Goal: Transaction & Acquisition: Purchase product/service

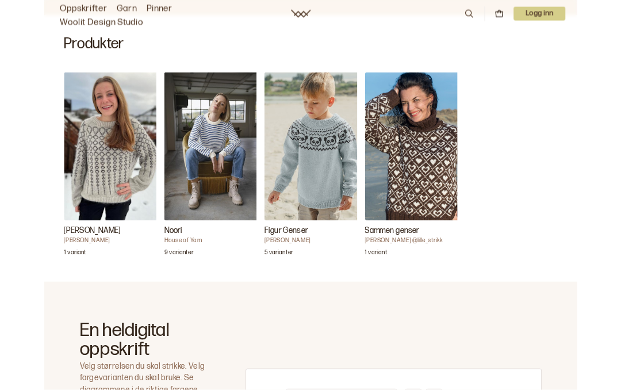
scroll to position [347, 0]
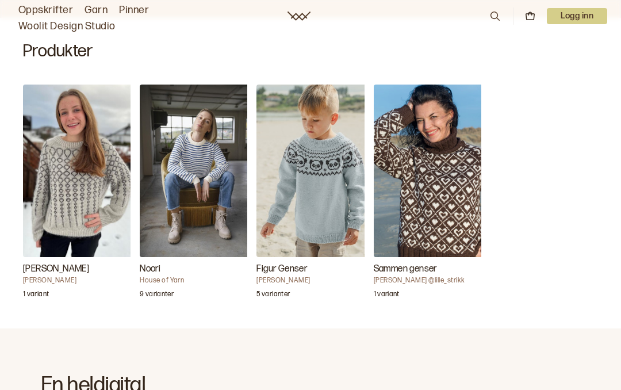
click at [85, 199] on img "Petra Genser" at bounding box center [80, 171] width 115 height 173
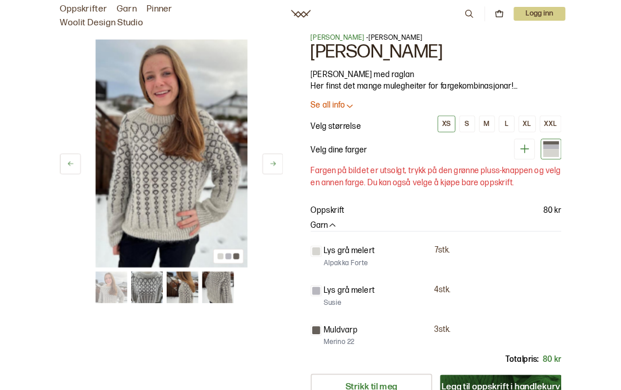
scroll to position [17, 0]
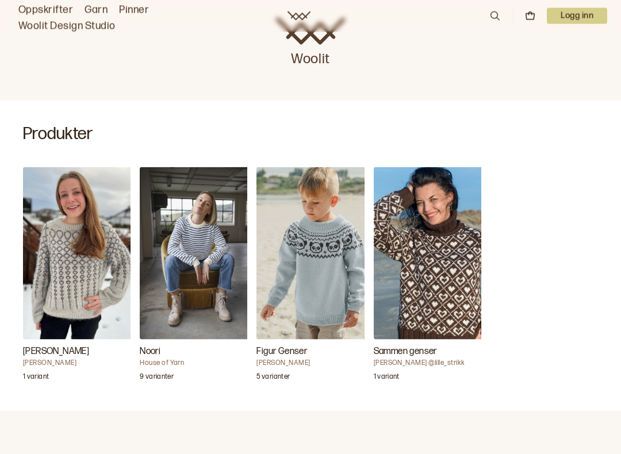
scroll to position [265, 0]
click at [200, 237] on img "Noori" at bounding box center [197, 253] width 115 height 173
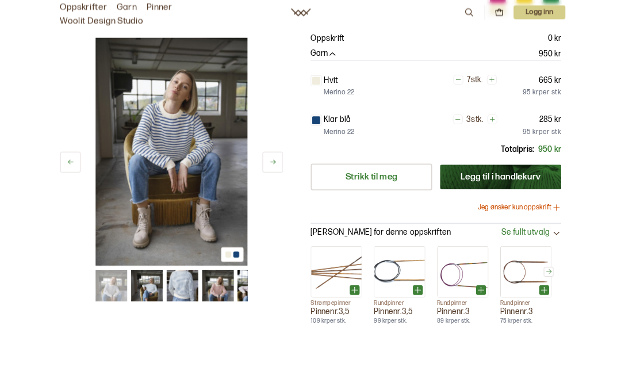
scroll to position [22, 0]
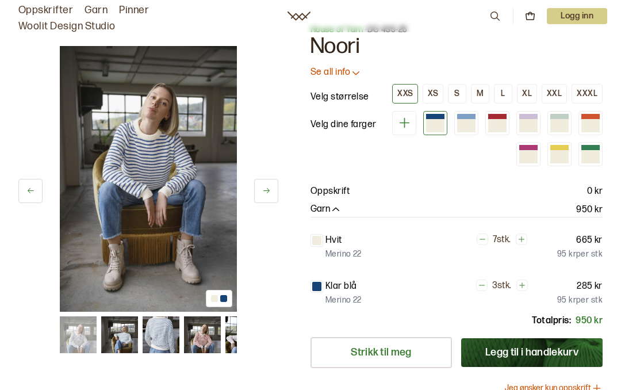
click at [338, 212] on icon "button" at bounding box center [336, 210] width 12 height 12
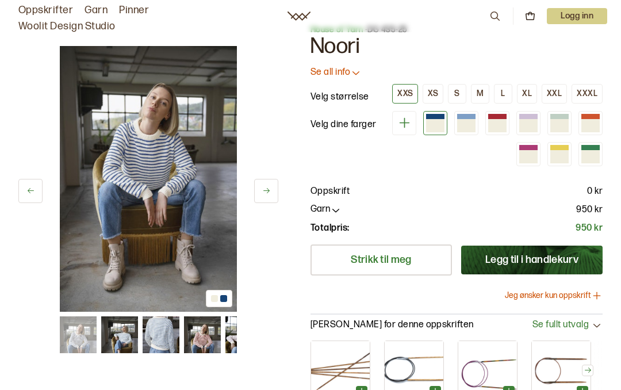
scroll to position [0, 0]
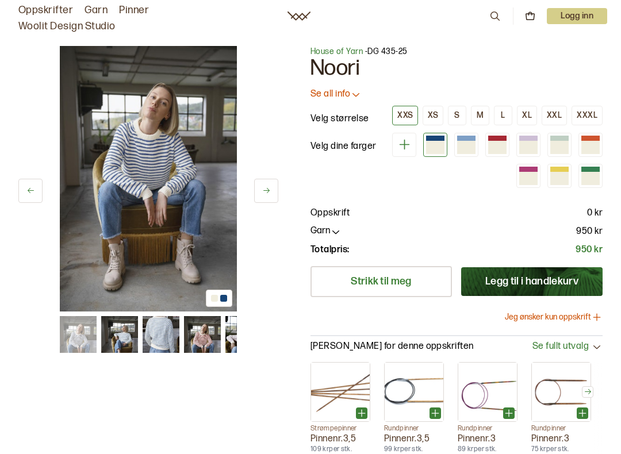
click at [336, 236] on icon "button" at bounding box center [336, 232] width 12 height 12
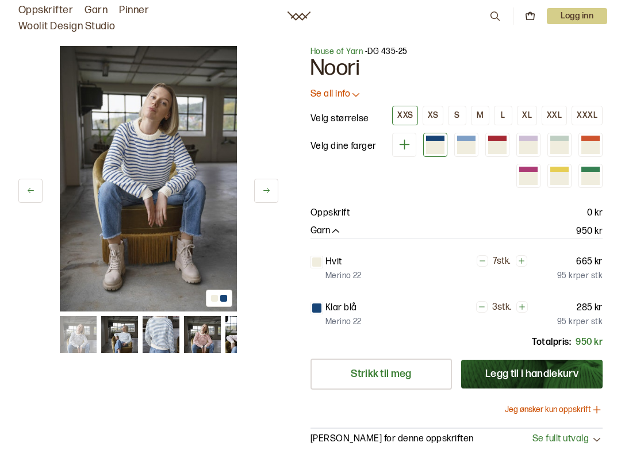
click at [351, 95] on icon at bounding box center [356, 95] width 12 height 12
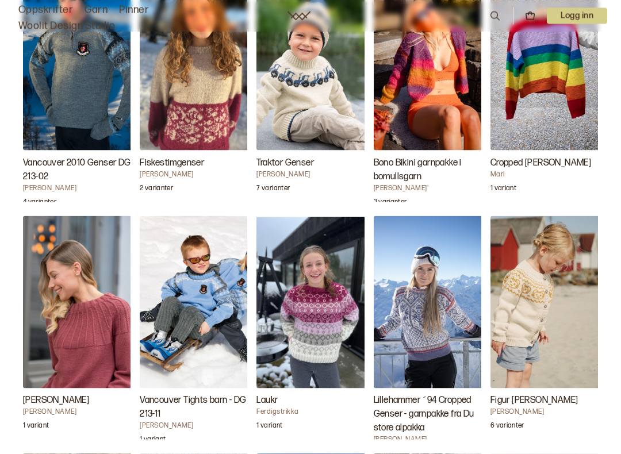
scroll to position [2165, 0]
click at [100, 335] on img "Nolana Genser" at bounding box center [80, 302] width 115 height 173
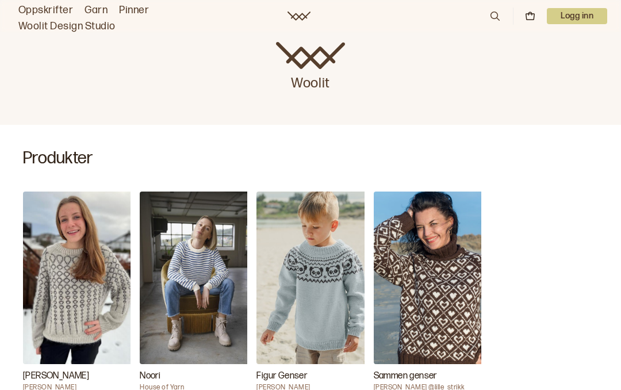
scroll to position [239, 0]
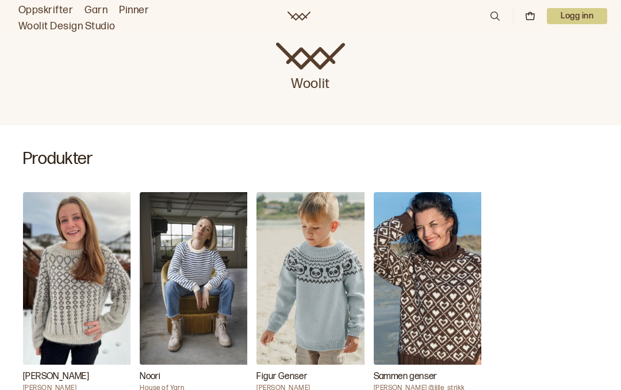
click at [198, 306] on img "Noori" at bounding box center [197, 278] width 115 height 173
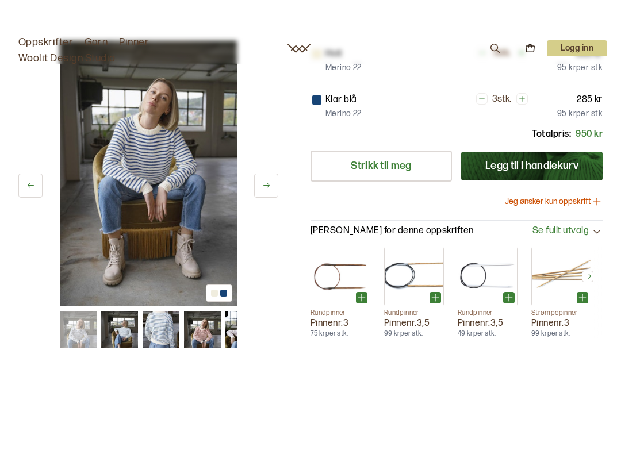
scroll to position [242, 0]
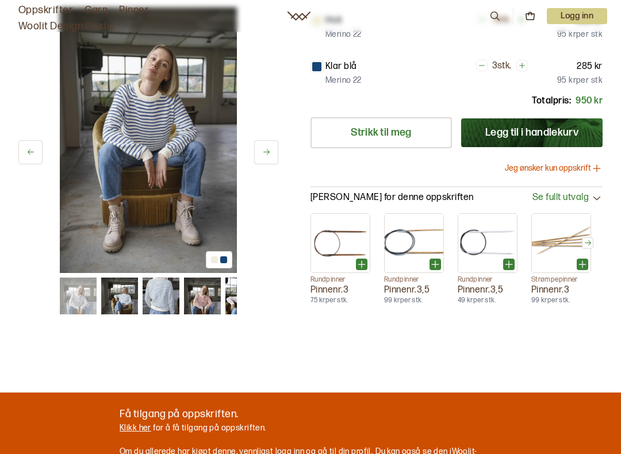
click at [580, 169] on button "Jeg ønsker kun oppskrift" at bounding box center [554, 169] width 98 height 12
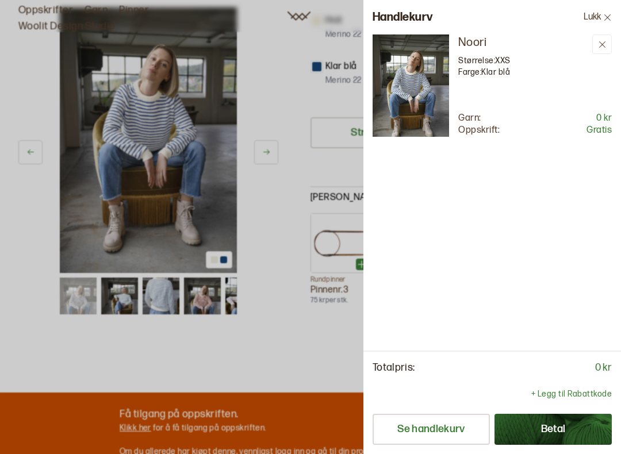
click at [568, 389] on button "Betal" at bounding box center [553, 429] width 117 height 31
click at [557, 389] on button "Betal" at bounding box center [553, 429] width 117 height 31
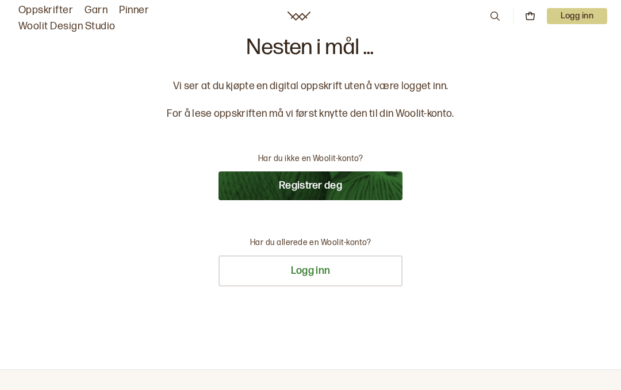
click at [319, 191] on button "Registrer deg" at bounding box center [311, 185] width 184 height 29
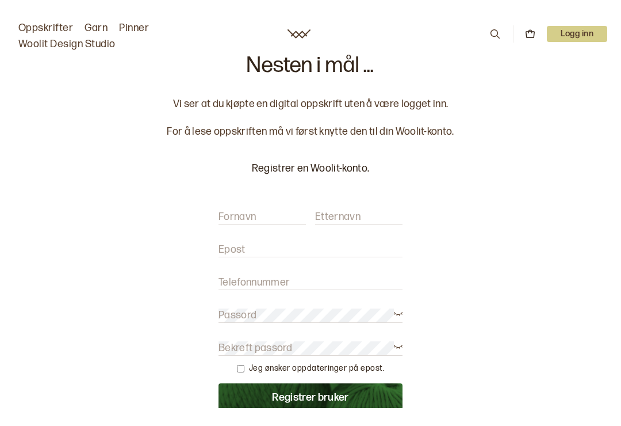
scroll to position [46, 0]
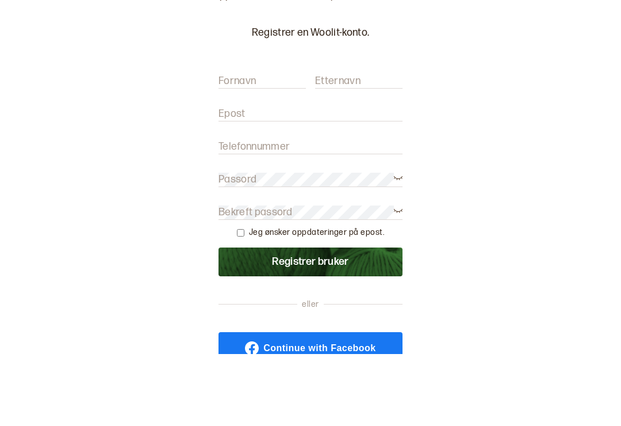
click at [255, 146] on label "Fornavn" at bounding box center [237, 153] width 37 height 14
click at [255, 146] on input "Fornavn" at bounding box center [262, 153] width 87 height 14
type input "[PERSON_NAME]"
click at [337, 146] on label "Etternavn" at bounding box center [337, 153] width 45 height 14
click at [337, 146] on input "Etternavn" at bounding box center [358, 153] width 87 height 14
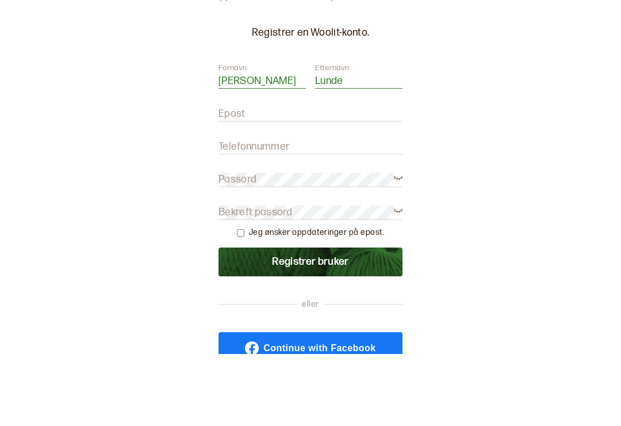
type input "Lunde"
click at [252, 179] on input "Epost" at bounding box center [311, 186] width 184 height 14
type input "[EMAIL_ADDRESS][DOMAIN_NAME]"
click at [243, 212] on label "Telefonnummer" at bounding box center [254, 219] width 71 height 14
click at [243, 212] on input "Telefonnummer" at bounding box center [311, 219] width 184 height 14
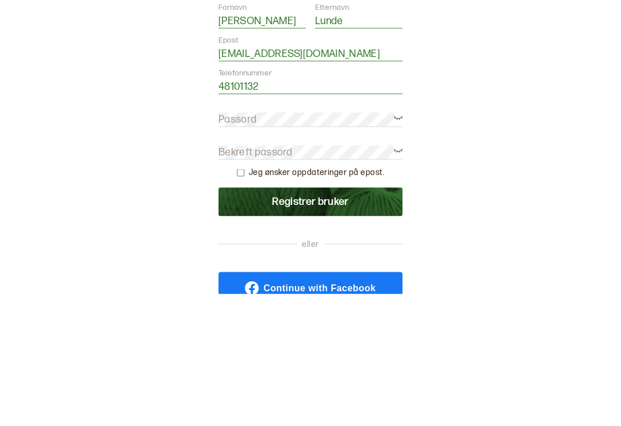
type input "48101132"
click at [249, 244] on label "Passord" at bounding box center [238, 251] width 38 height 14
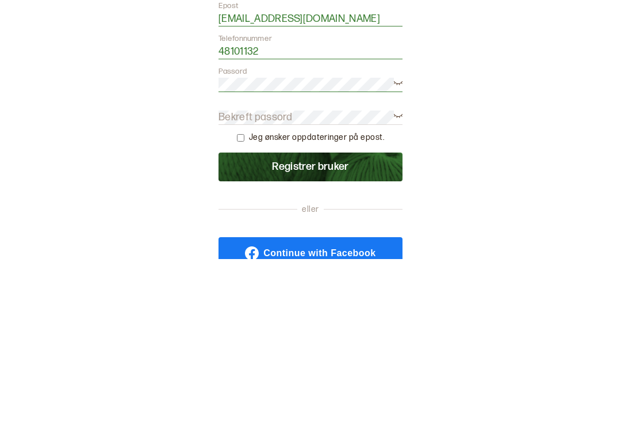
click at [234, 277] on label "Bekreft passord" at bounding box center [256, 284] width 74 height 14
click at [244, 301] on input "checkbox" at bounding box center [240, 304] width 7 height 7
checkbox input "true"
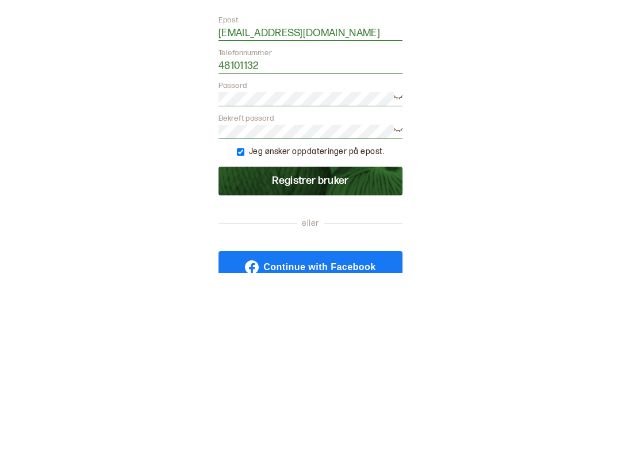
scroll to position [213, 0]
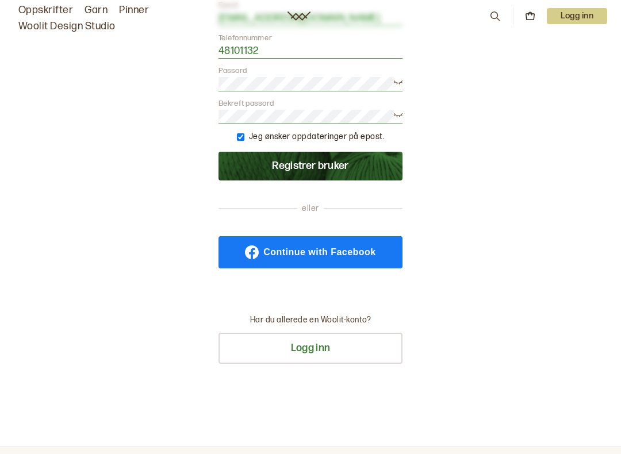
click at [342, 161] on button "Registrer bruker" at bounding box center [311, 166] width 184 height 29
click at [327, 347] on button "Logg inn" at bounding box center [311, 348] width 184 height 31
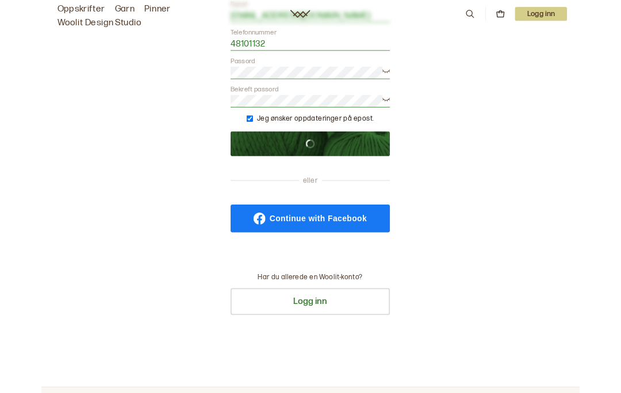
scroll to position [49, 0]
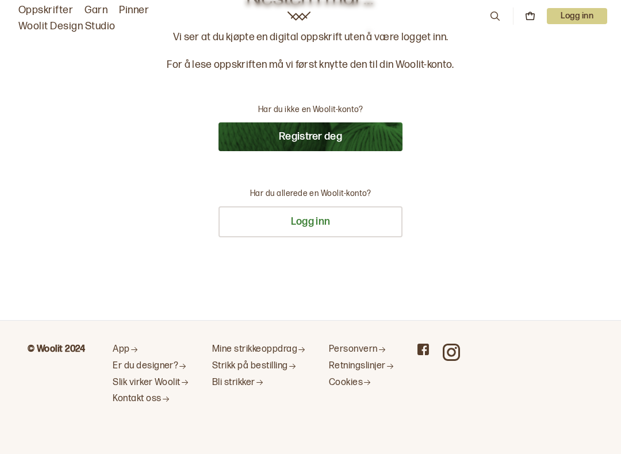
click at [319, 136] on button "Registrer deg" at bounding box center [311, 136] width 184 height 29
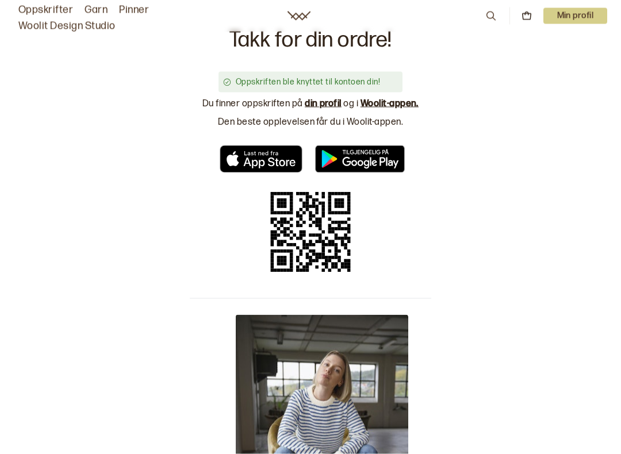
scroll to position [8, 0]
click at [322, 106] on link "din profil" at bounding box center [323, 103] width 37 height 11
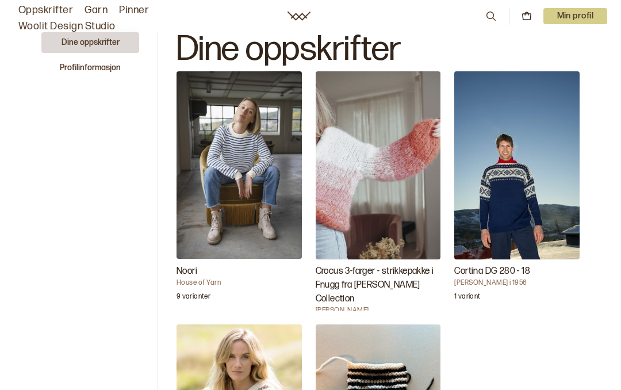
click at [592, 20] on p "Min profil" at bounding box center [575, 16] width 64 height 16
click at [586, 11] on p "Min profil" at bounding box center [575, 16] width 64 height 16
click at [589, 21] on p "Min profil" at bounding box center [575, 16] width 64 height 16
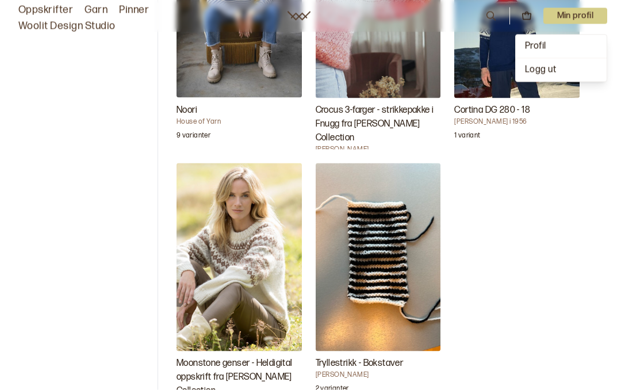
scroll to position [162, 0]
click at [581, 15] on p "Min profil" at bounding box center [575, 16] width 64 height 16
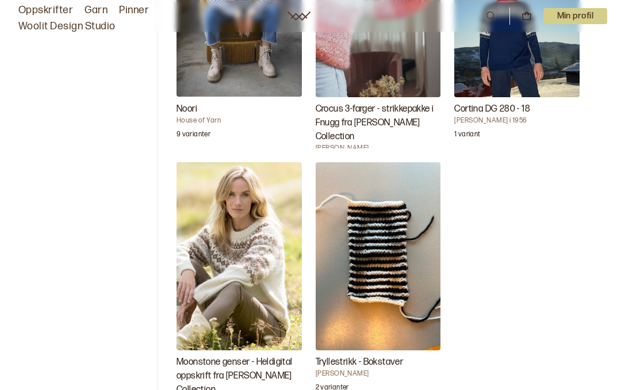
click at [468, 336] on div "Noori House of Yarn 9 varianter Crocus 3-farger - strikkepakke i Fnugg fra [PER…" at bounding box center [378, 155] width 403 height 492
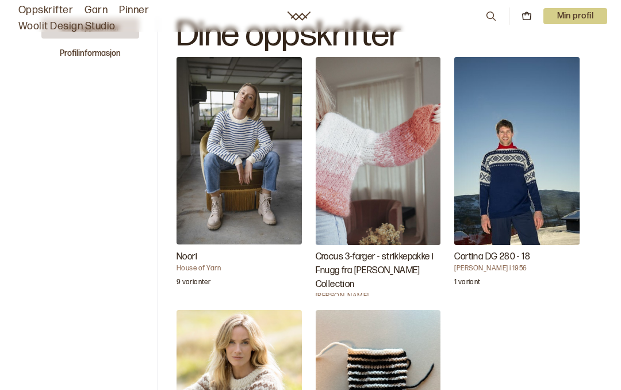
scroll to position [0, 0]
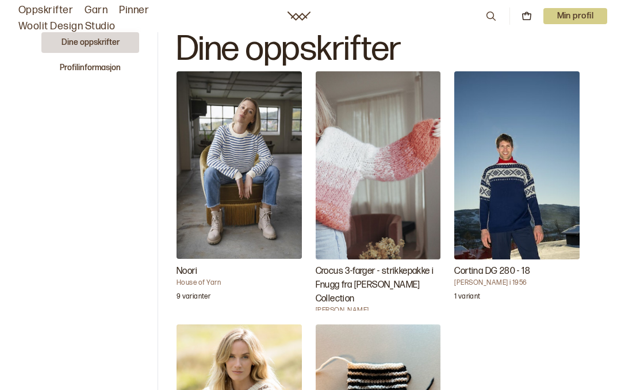
click at [252, 184] on img "Noori" at bounding box center [239, 164] width 125 height 187
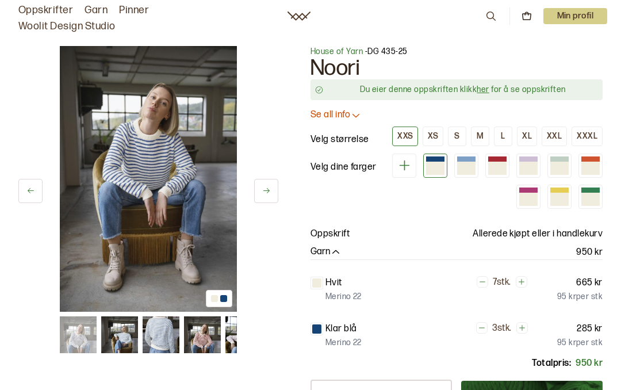
click at [485, 92] on link "her" at bounding box center [483, 90] width 12 height 10
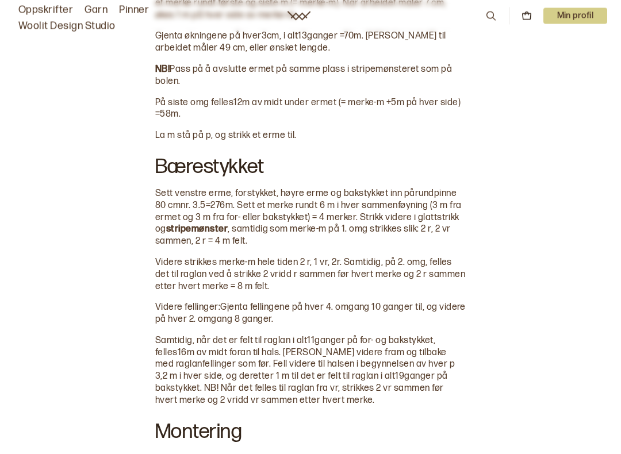
scroll to position [1119, 0]
click at [589, 20] on p "Min profil" at bounding box center [575, 16] width 64 height 16
click at [542, 47] on span "Profil" at bounding box center [535, 46] width 21 height 11
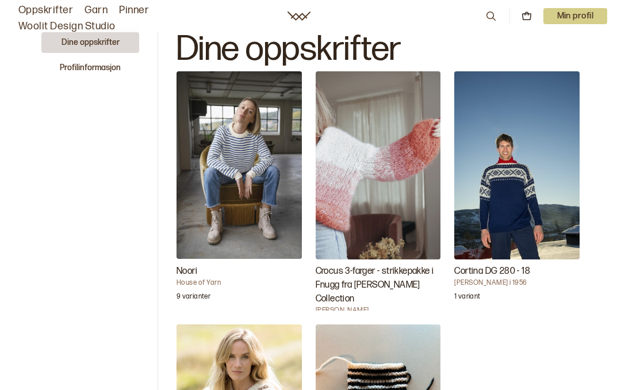
click at [52, 12] on link "Oppskrifter" at bounding box center [45, 10] width 55 height 16
click at [254, 199] on img "Noori" at bounding box center [239, 164] width 125 height 187
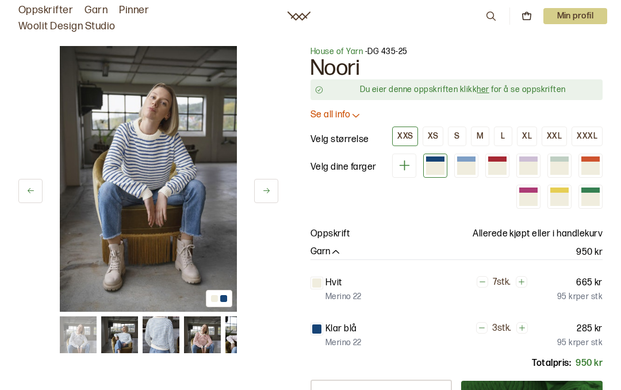
click at [491, 94] on div "Du eier denne oppskriften klikk her for å se oppskriften" at bounding box center [463, 90] width 270 height 12
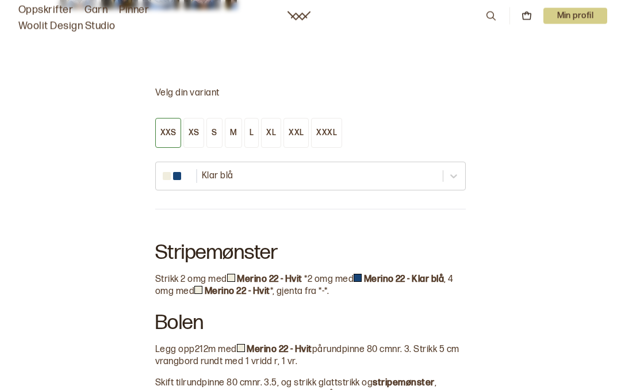
scroll to position [599, 0]
